Goal: Communication & Community: Answer question/provide support

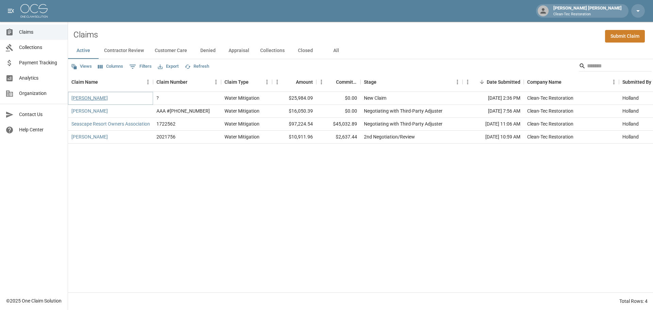
click at [97, 100] on link "[PERSON_NAME]" at bounding box center [89, 97] width 36 height 7
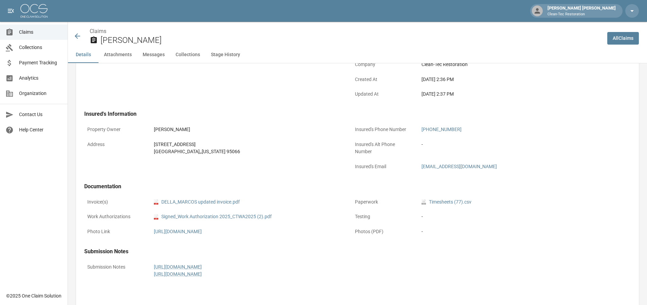
scroll to position [204, 0]
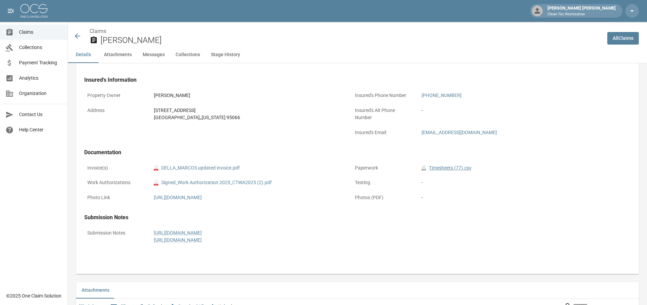
click at [452, 168] on link "csv Timesheets (77).csv" at bounding box center [447, 167] width 50 height 7
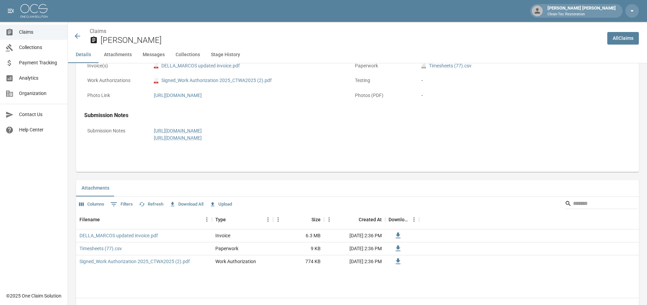
scroll to position [340, 0]
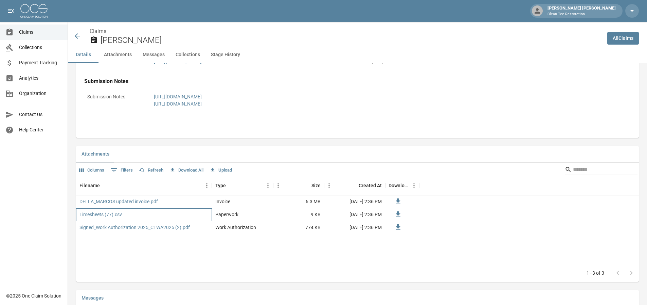
click at [134, 221] on div "Timesheets (77).csv" at bounding box center [144, 214] width 136 height 13
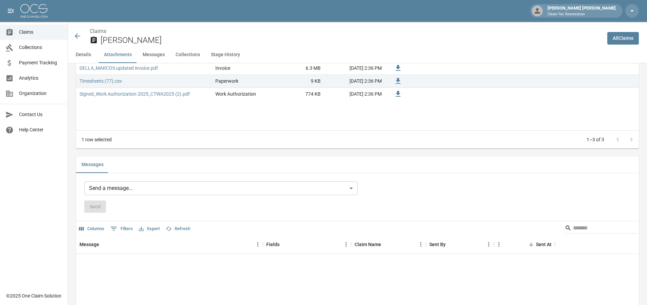
scroll to position [439, 0]
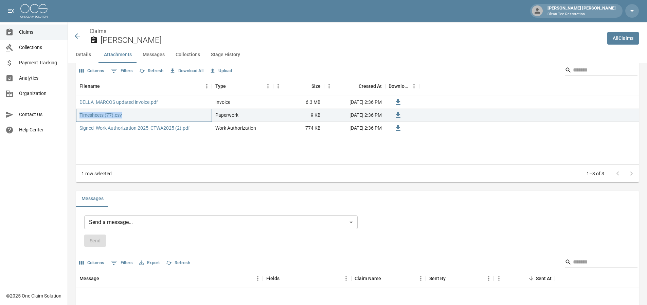
drag, startPoint x: 122, startPoint y: 126, endPoint x: 79, endPoint y: 129, distance: 43.6
click at [79, 122] on div "Timesheets (77).csv" at bounding box center [144, 115] width 136 height 13
copy link "Timesheets (77).csv"
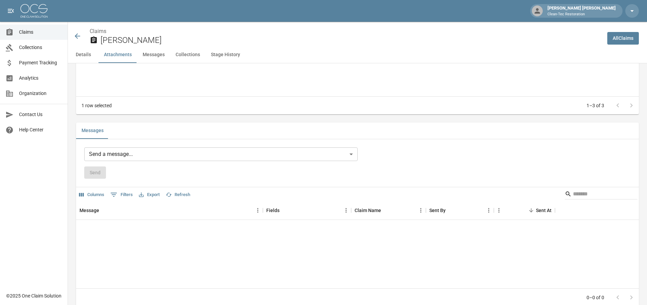
scroll to position [541, 0]
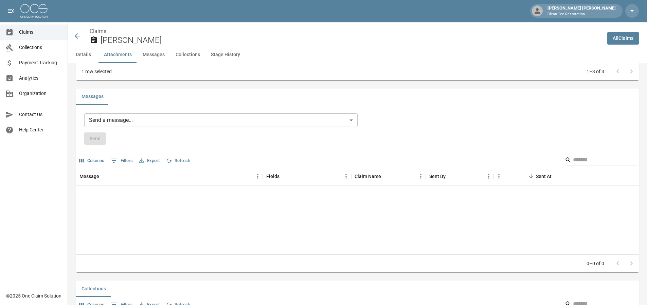
click at [133, 207] on div "Message Fields Claim Name Sent By Sent At No rows" at bounding box center [357, 210] width 563 height 87
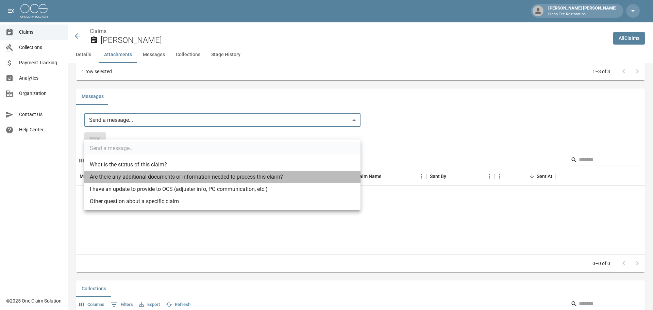
click at [144, 180] on li "Are there any additional documents or information needed to process this claim?" at bounding box center [222, 177] width 276 height 12
type input "**********"
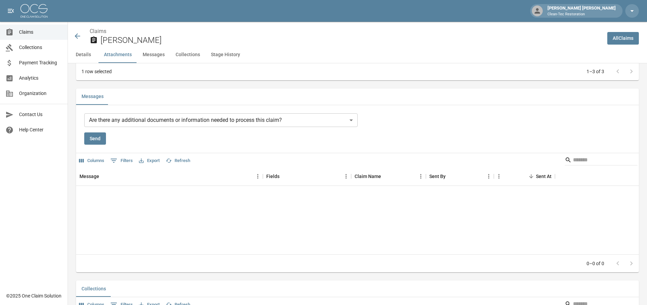
click at [181, 145] on div "Send" at bounding box center [221, 138] width 274 height 13
click at [108, 220] on div "Message Fields Claim Name Sent By Sent At No rows" at bounding box center [357, 210] width 563 height 87
click at [105, 209] on div "Message Fields Claim Name Sent By Sent At No rows" at bounding box center [357, 210] width 563 height 87
click at [106, 204] on div "Message Fields Claim Name Sent By Sent At No rows" at bounding box center [357, 210] width 563 height 87
click at [101, 186] on div "Message" at bounding box center [166, 176] width 173 height 19
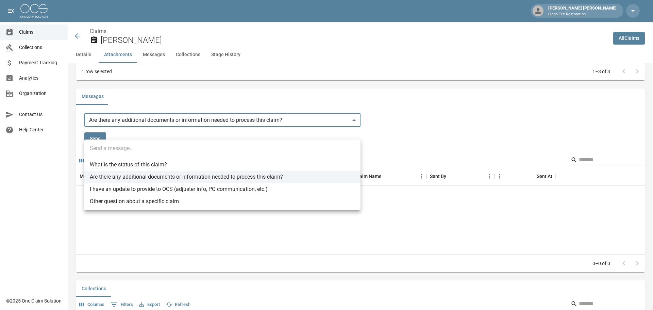
click at [467, 156] on div at bounding box center [326, 155] width 653 height 310
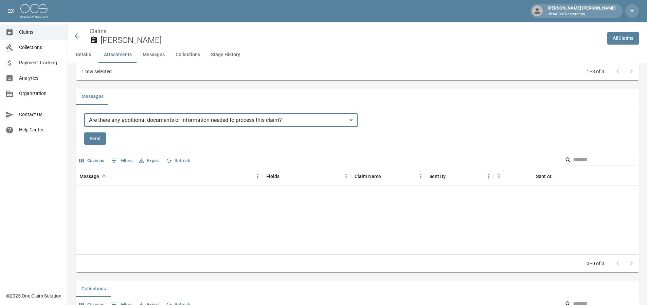
click at [99, 145] on button "Send" at bounding box center [95, 138] width 22 height 13
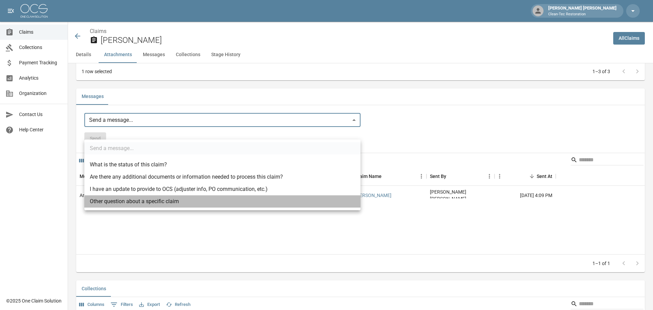
click at [141, 203] on li "Other question about a specific claim" at bounding box center [222, 201] width 276 height 12
type input "**********"
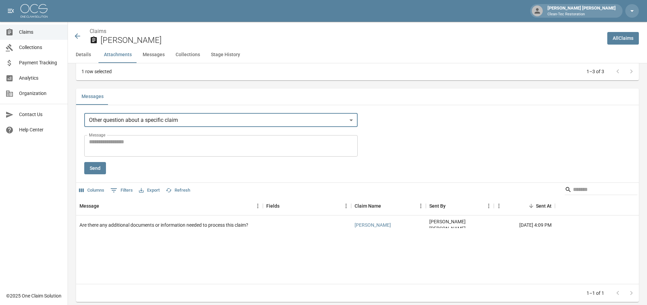
click at [132, 153] on textarea "Message" at bounding box center [221, 146] width 264 height 16
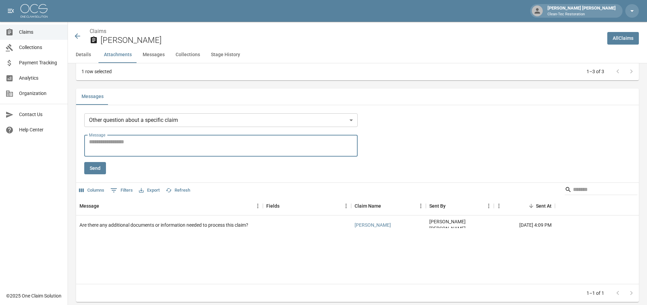
paste textarea "**********"
type textarea "**********"
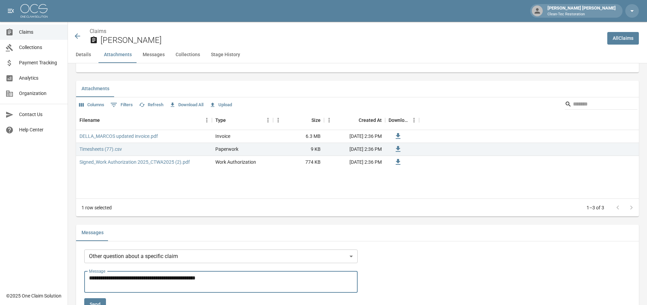
scroll to position [507, 0]
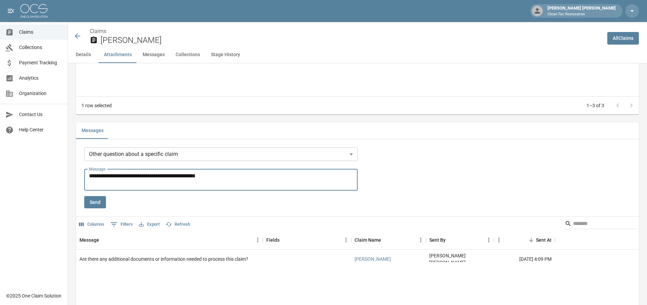
click at [94, 208] on button "Send" at bounding box center [95, 202] width 22 height 13
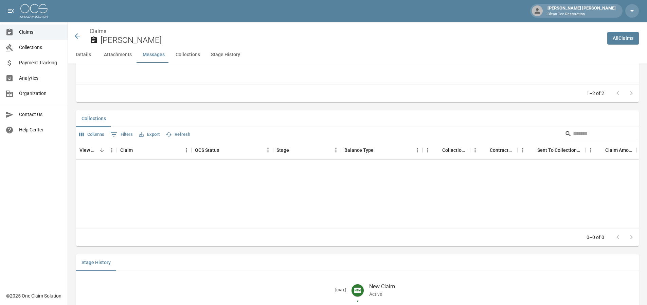
scroll to position [745, 0]
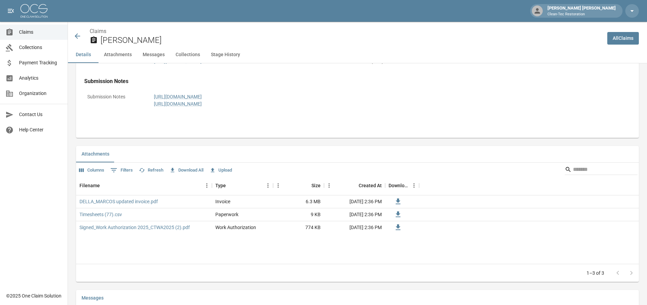
scroll to position [374, 0]
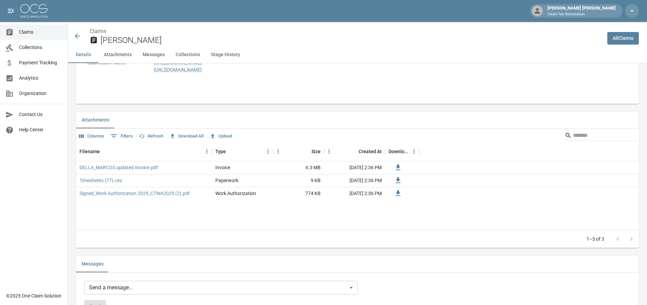
click at [219, 141] on button "Upload" at bounding box center [221, 136] width 26 height 11
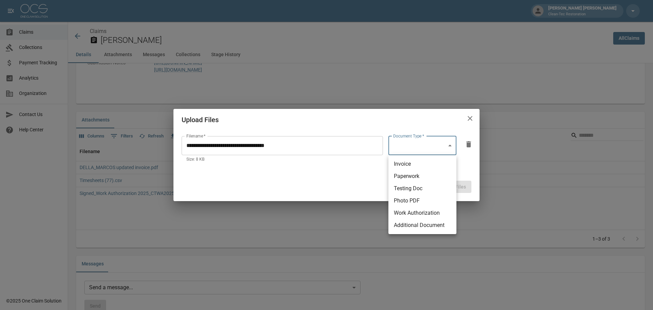
click at [446, 154] on body "[PERSON_NAME] [PERSON_NAME] Clean-Tec Restoration Claims Collections Payment Tr…" at bounding box center [326, 144] width 653 height 1037
click at [411, 177] on li "Paperwork" at bounding box center [422, 176] width 68 height 12
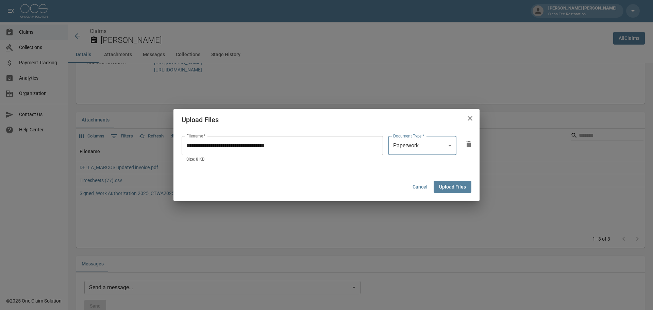
type input "*********"
click at [444, 185] on button "Upload Files" at bounding box center [452, 186] width 38 height 13
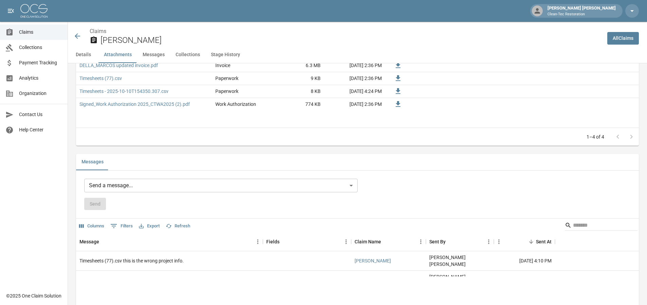
scroll to position [544, 0]
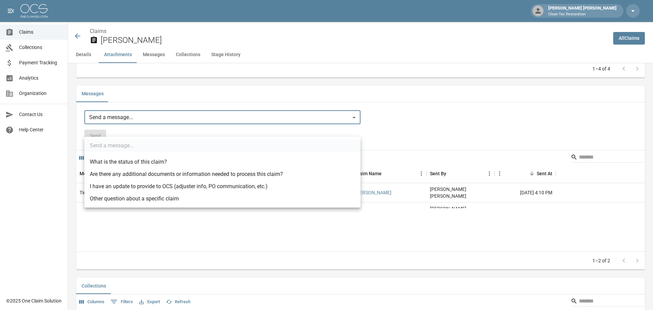
click at [140, 198] on li "Other question about a specific claim" at bounding box center [222, 198] width 276 height 12
type input "**********"
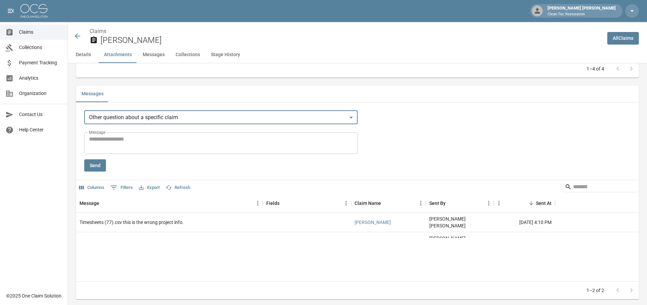
click at [109, 151] on textarea "Message" at bounding box center [221, 143] width 264 height 16
